Goal: Information Seeking & Learning: Check status

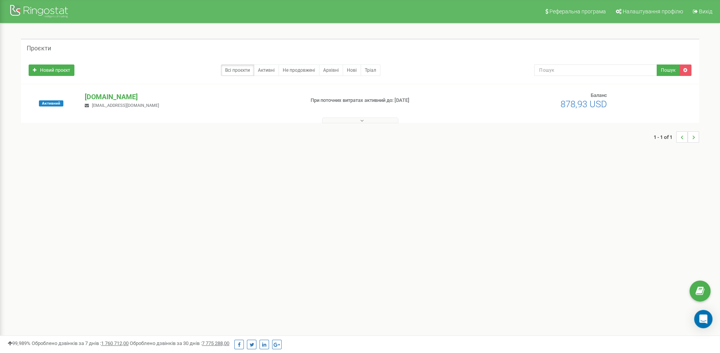
click at [363, 121] on icon at bounding box center [361, 120] width 3 height 5
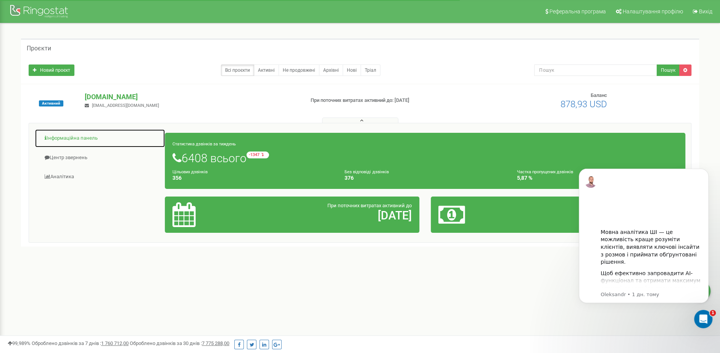
click at [55, 140] on link "Інформаційна панель" at bounding box center [100, 138] width 131 height 19
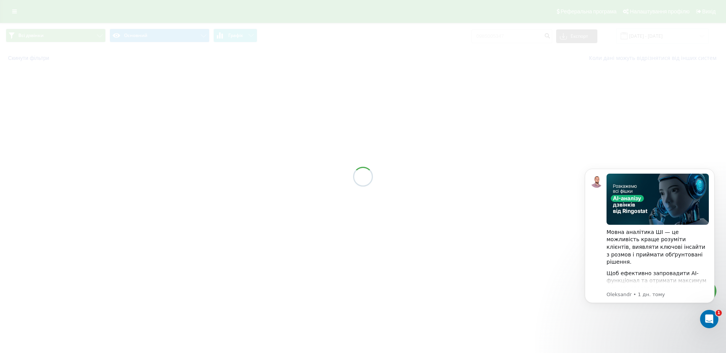
drag, startPoint x: 2, startPoint y: 8, endPoint x: 496, endPoint y: 213, distance: 534.8
click at [496, 213] on div at bounding box center [363, 176] width 726 height 353
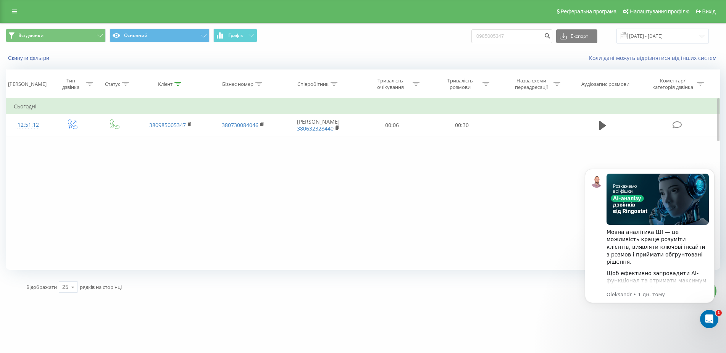
click at [72, 176] on div "Фільтрувати за умовою Дорівнює Введіть значення Скасувати OK Фільтрувати за умо…" at bounding box center [363, 184] width 715 height 172
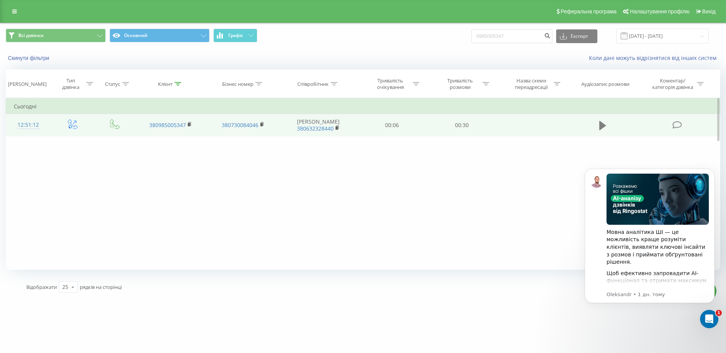
click at [604, 127] on icon at bounding box center [602, 125] width 7 height 9
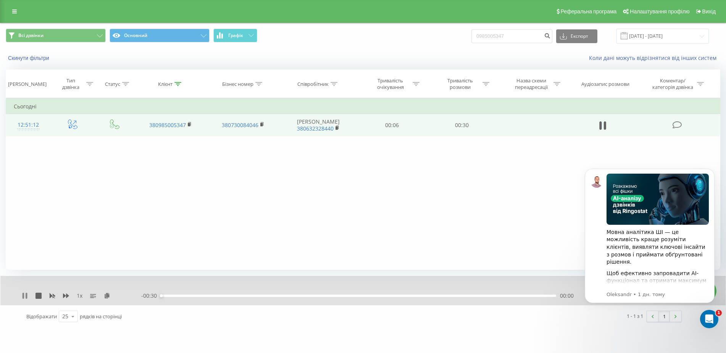
click at [26, 296] on icon at bounding box center [27, 296] width 2 height 6
click at [102, 296] on div "1 x" at bounding box center [81, 296] width 119 height 8
click at [107, 295] on icon at bounding box center [107, 295] width 6 height 5
